Goal: Task Accomplishment & Management: Use online tool/utility

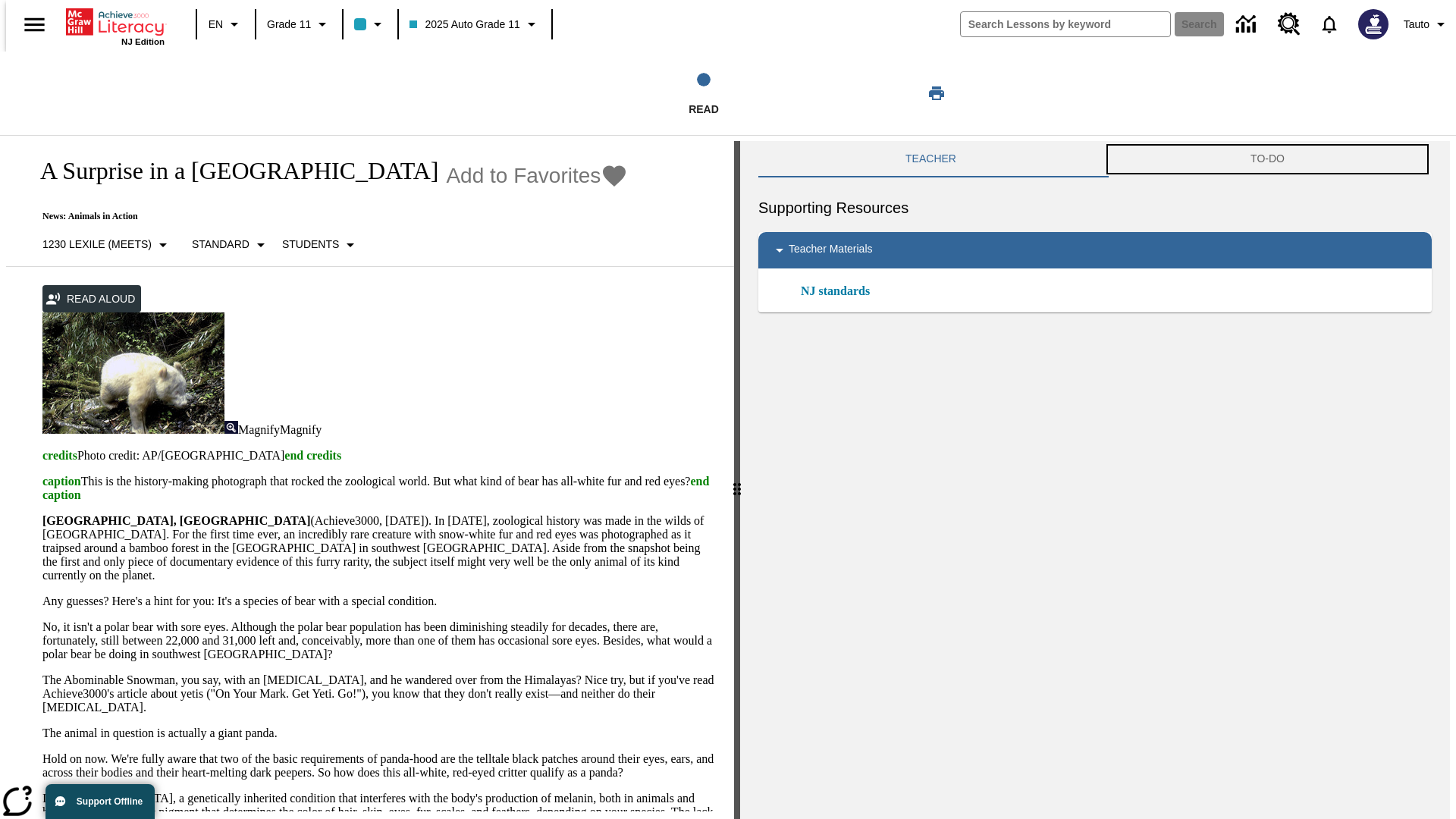
click at [1270, 159] on button "TO-DO" at bounding box center [1267, 159] width 328 height 36
